Goal: Task Accomplishment & Management: Use online tool/utility

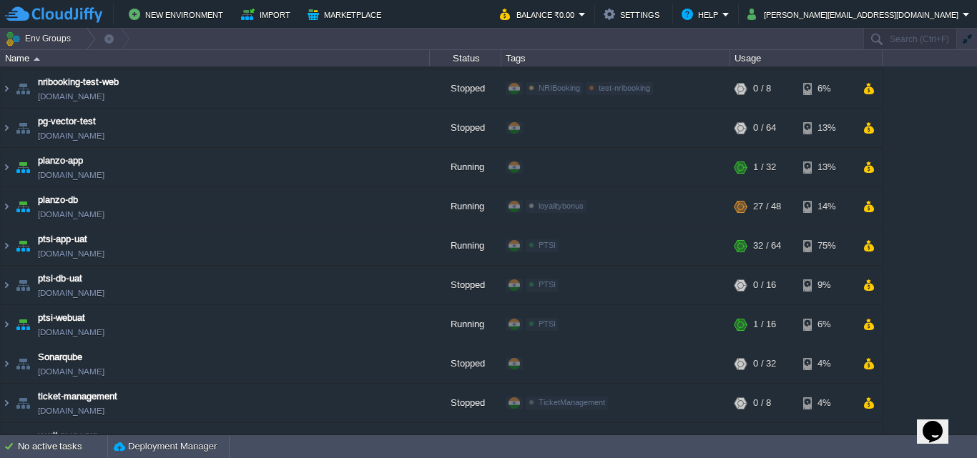
scroll to position [1015, 0]
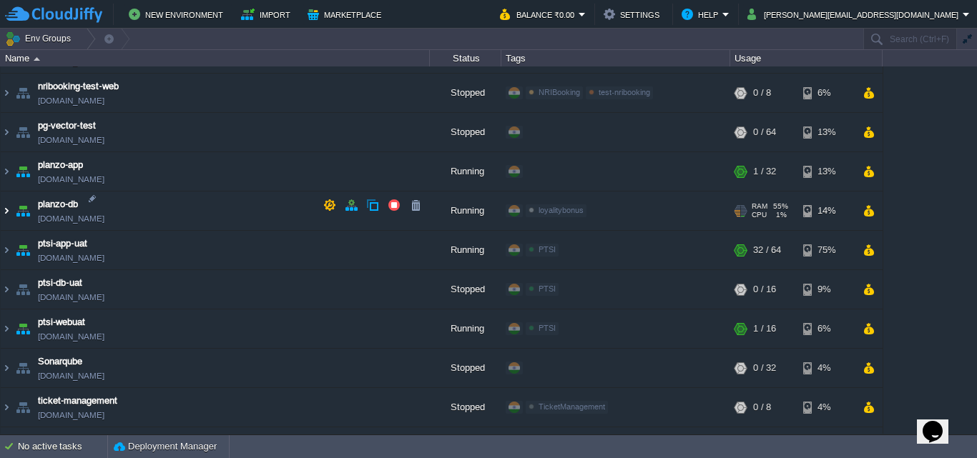
click at [3, 209] on img at bounding box center [6, 211] width 11 height 39
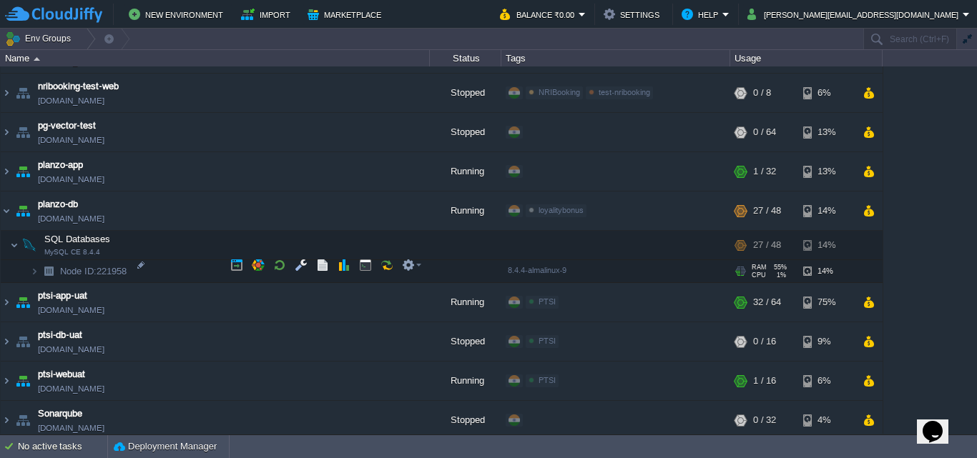
click at [41, 265] on img at bounding box center [49, 271] width 20 height 22
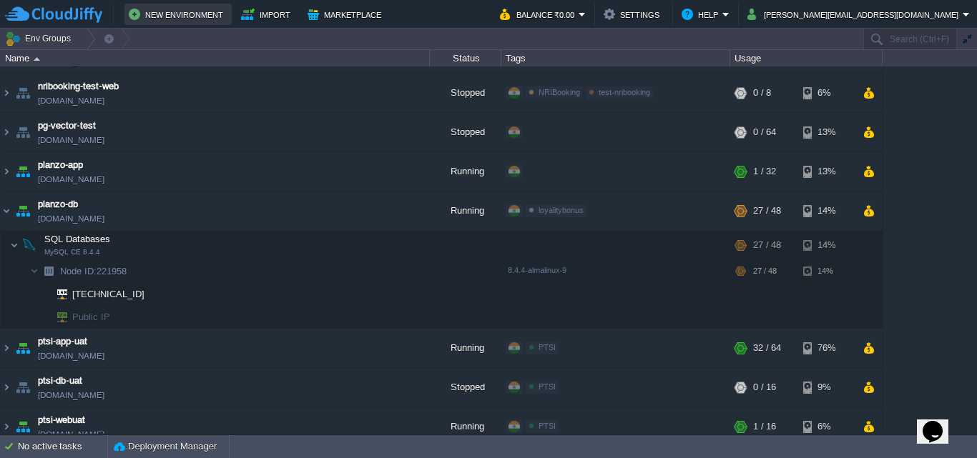
click at [204, 16] on button "New Environment" at bounding box center [178, 14] width 99 height 17
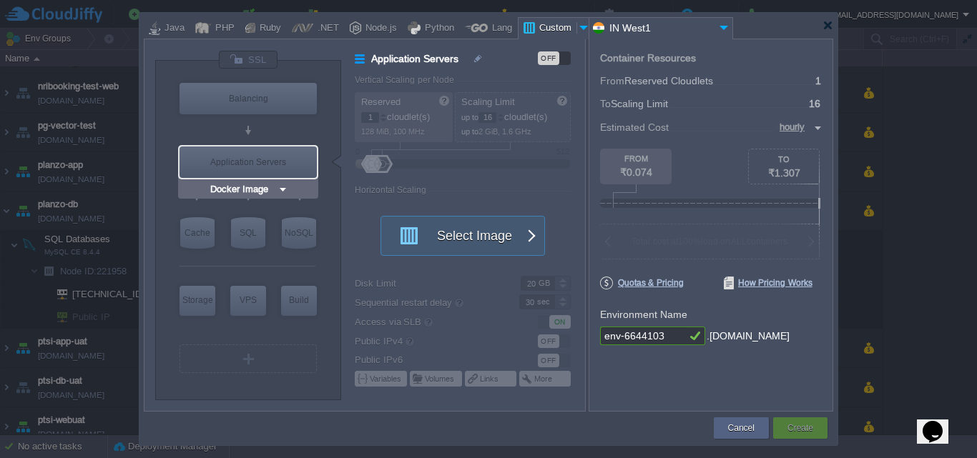
click at [265, 162] on div "Application Servers" at bounding box center [247, 162] width 137 height 31
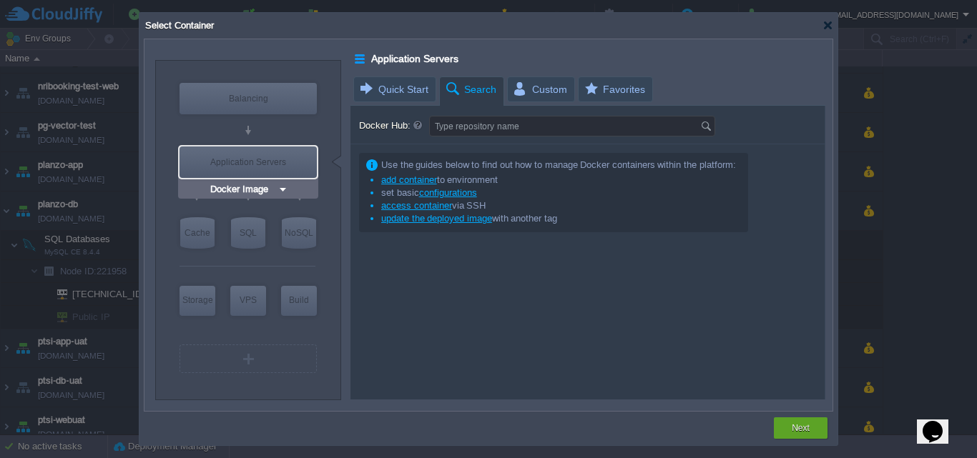
click at [282, 192] on img at bounding box center [282, 189] width 11 height 14
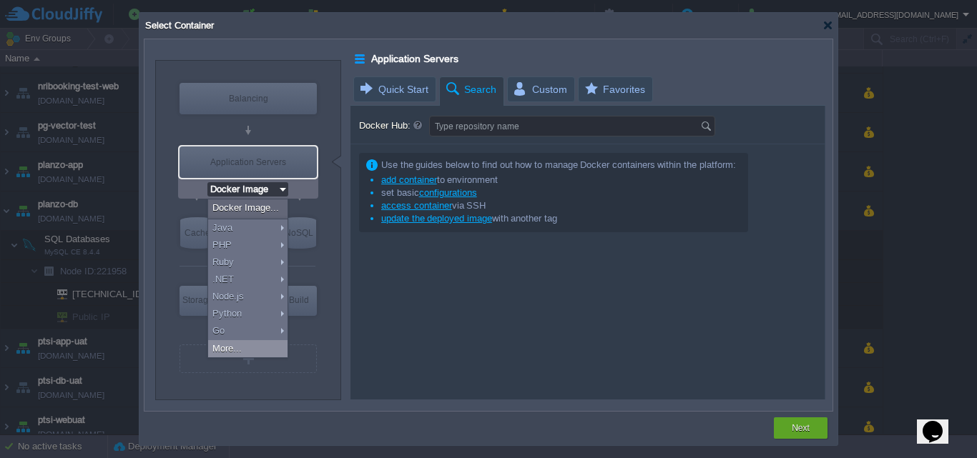
click at [249, 345] on div "More..." at bounding box center [247, 348] width 79 height 17
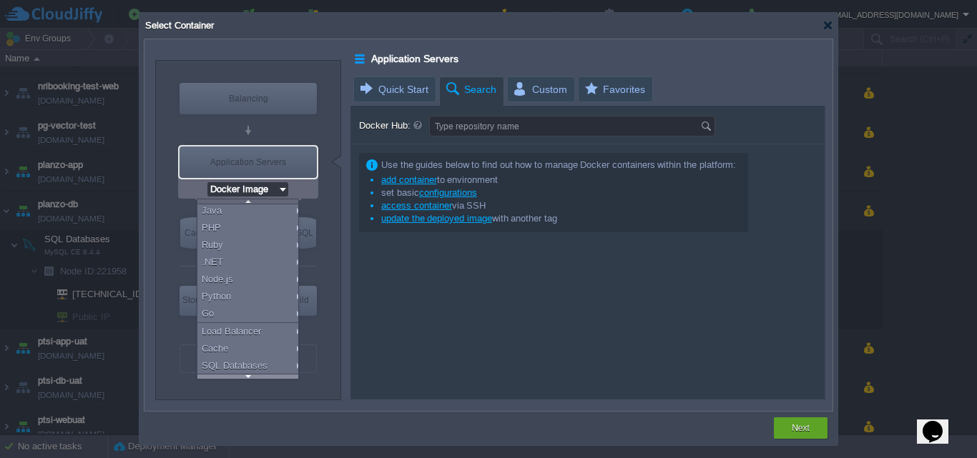
click at [245, 375] on div at bounding box center [247, 376] width 101 height 5
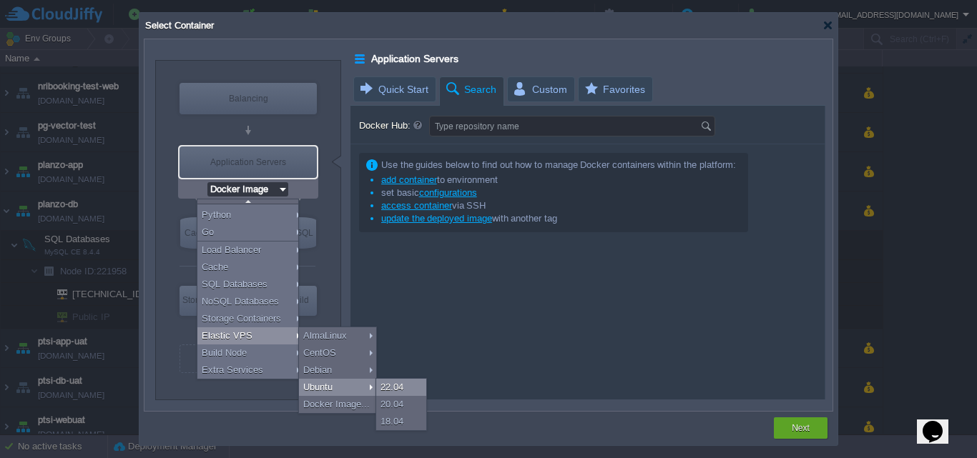
click at [404, 389] on div "22.04" at bounding box center [401, 387] width 50 height 17
type input "Elastic VPS"
type input "4"
type input "Ubuntu 22.04"
type input "22.04"
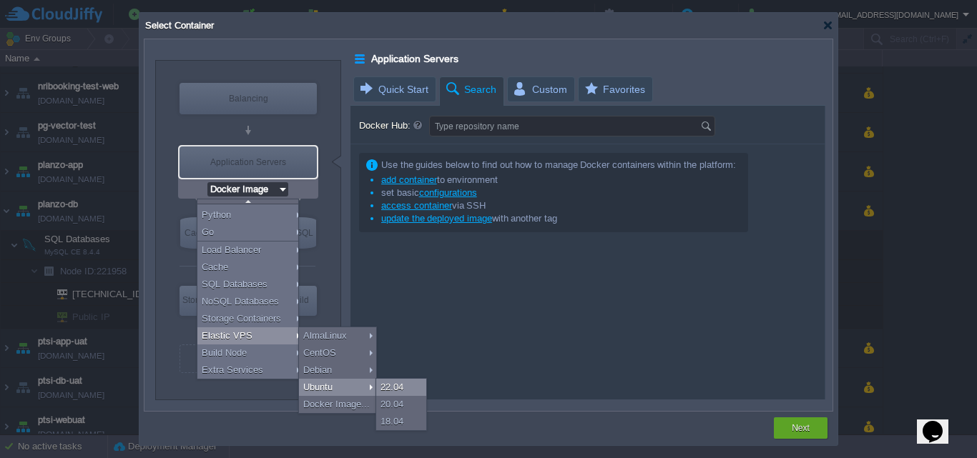
type input "Stateful"
type input "Ubuntu 22.04"
type input "Elastic VPS"
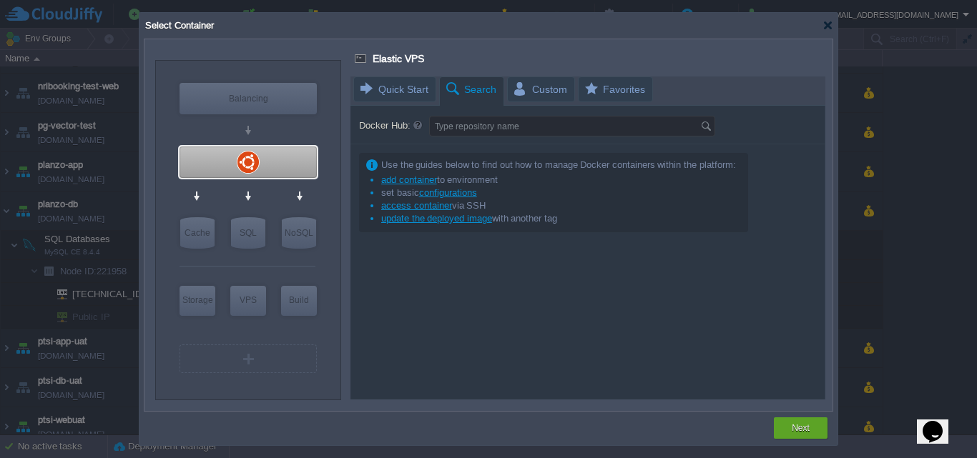
scroll to position [0, 0]
click at [404, 389] on div at bounding box center [587, 237] width 475 height 323
click at [802, 423] on button "Next" at bounding box center [800, 428] width 18 height 14
